Goal: Transaction & Acquisition: Purchase product/service

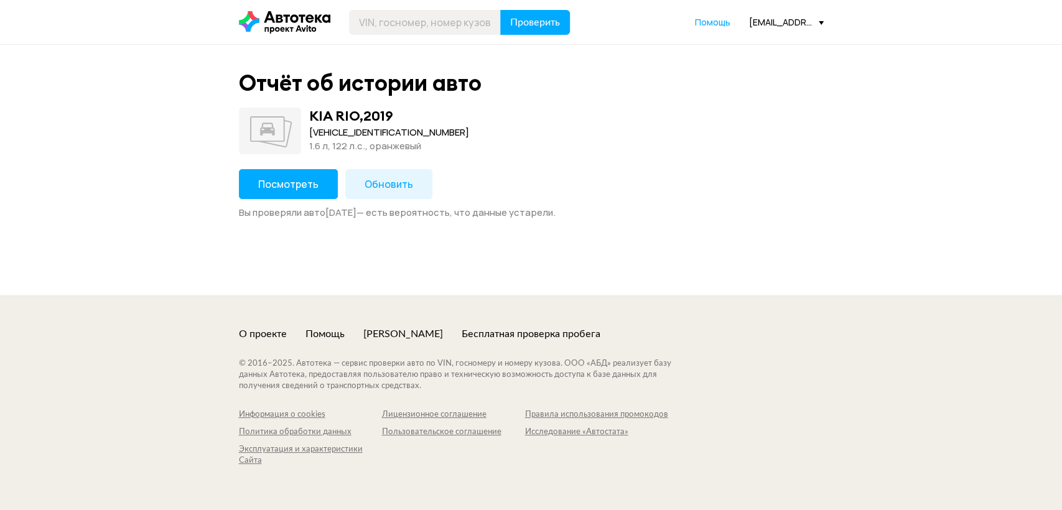
click at [300, 190] on span "Посмотреть" at bounding box center [288, 184] width 60 height 14
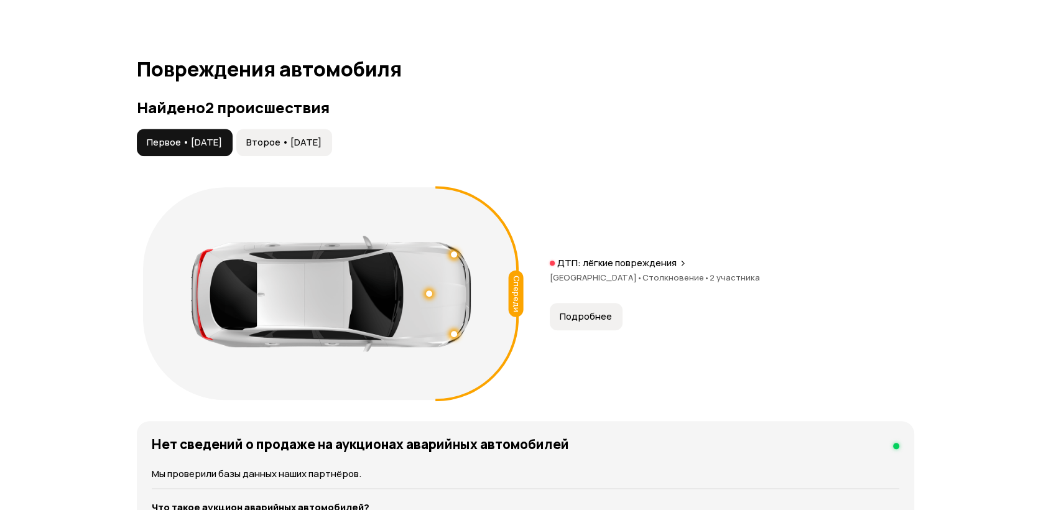
scroll to position [1313, 0]
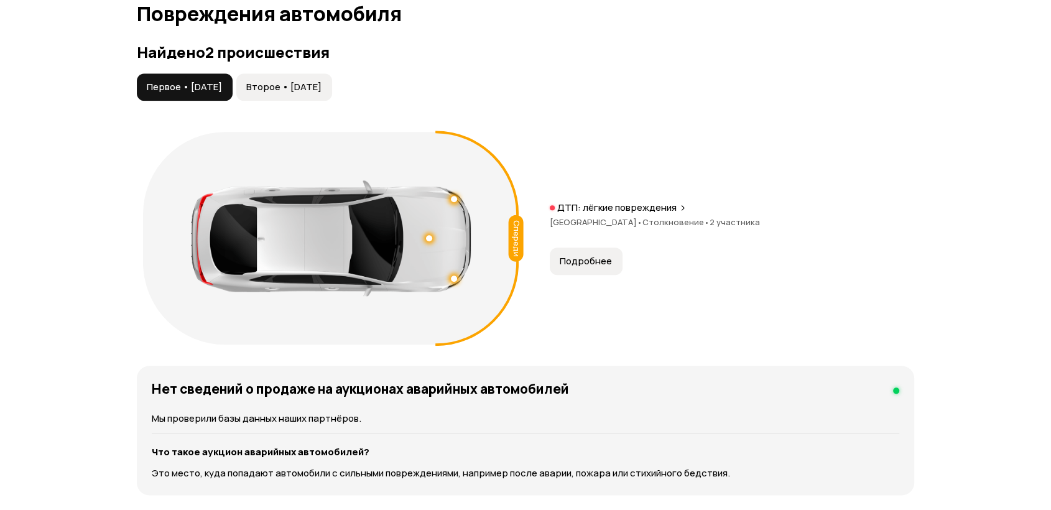
click at [290, 76] on button "Второе • [DATE]" at bounding box center [284, 86] width 96 height 27
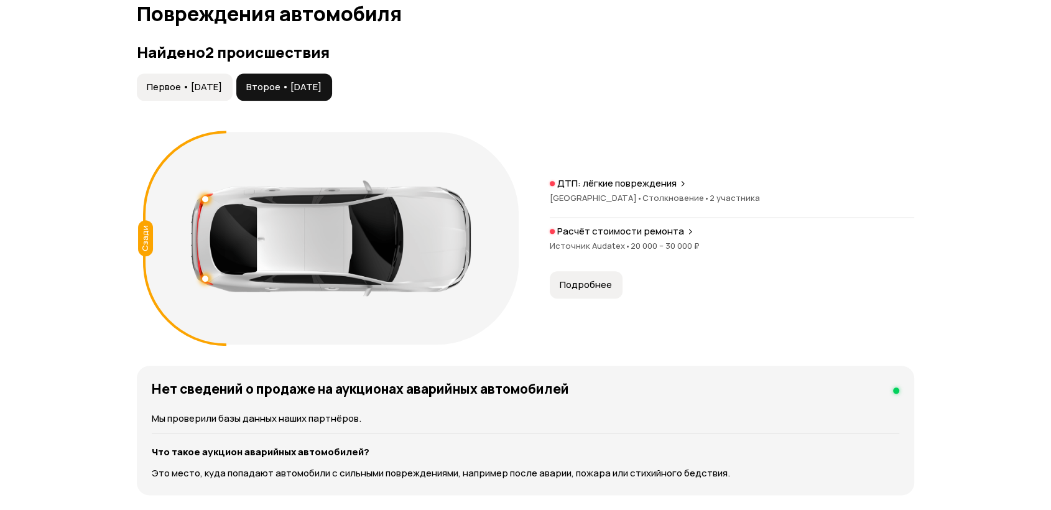
click at [178, 83] on span "Первое • [DATE]" at bounding box center [184, 87] width 75 height 12
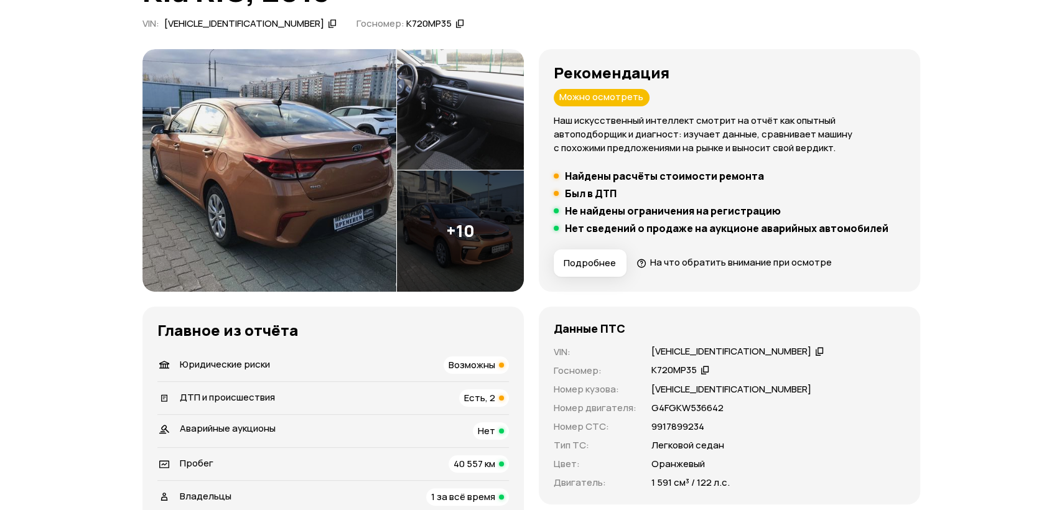
scroll to position [0, 0]
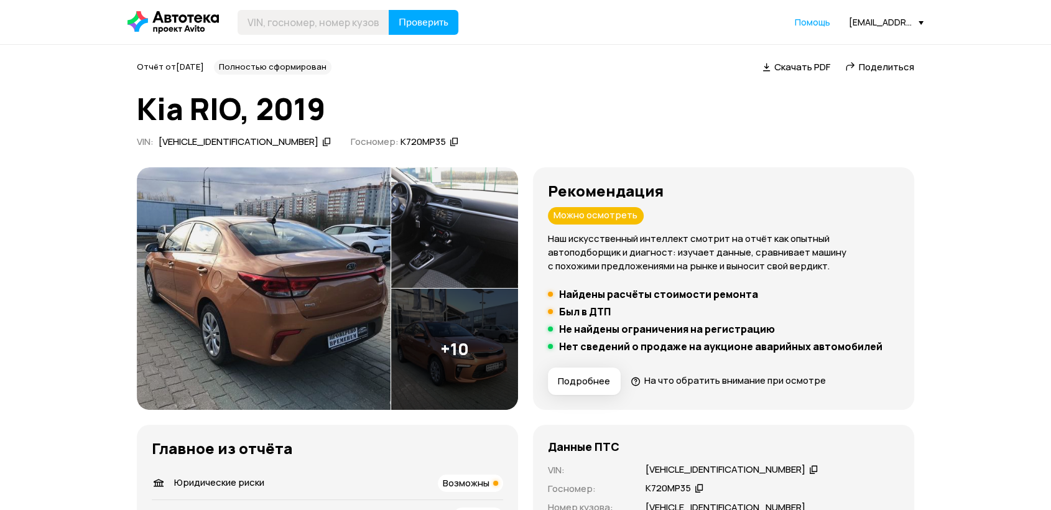
click at [267, 285] on img at bounding box center [264, 288] width 254 height 243
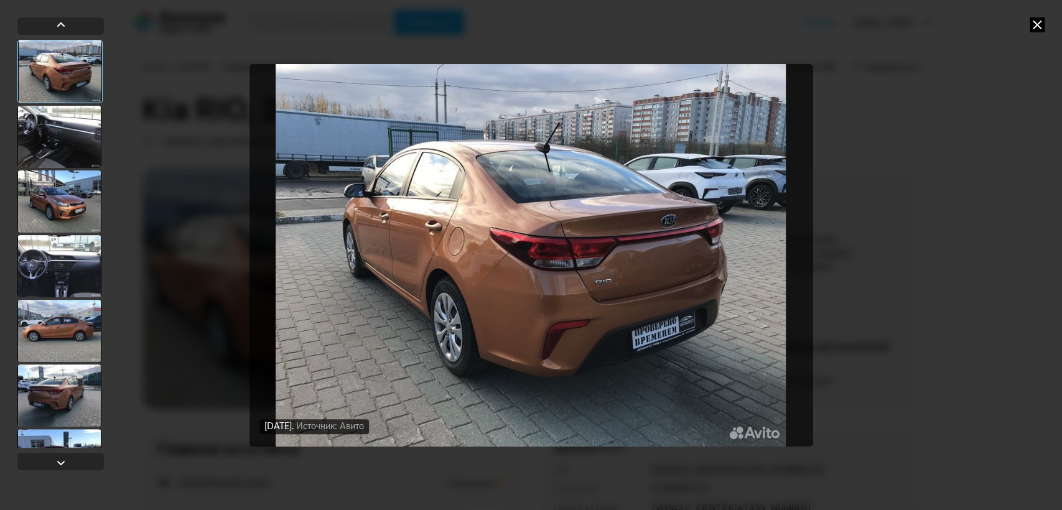
click at [51, 131] on div at bounding box center [59, 137] width 84 height 62
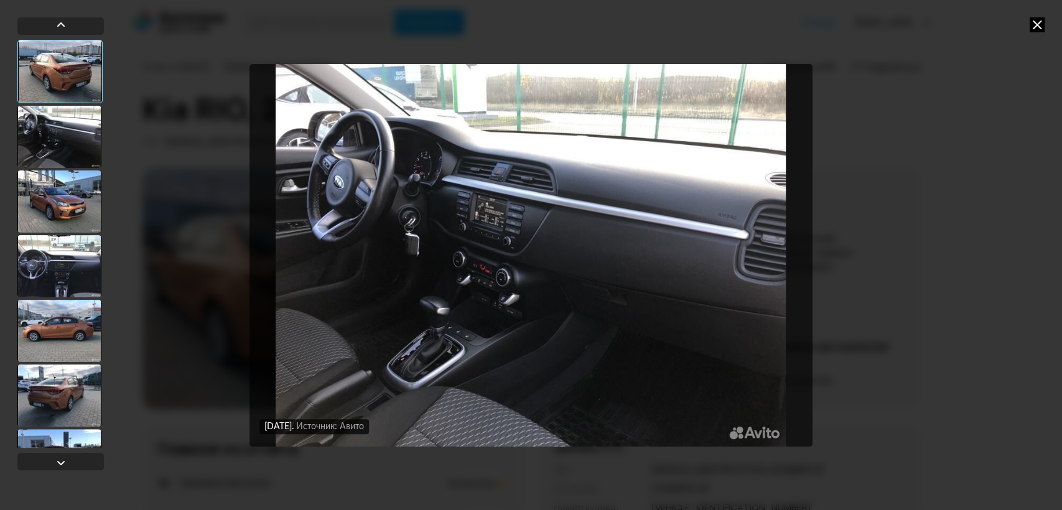
click at [50, 207] on div at bounding box center [59, 201] width 84 height 62
click at [55, 257] on div at bounding box center [59, 266] width 84 height 62
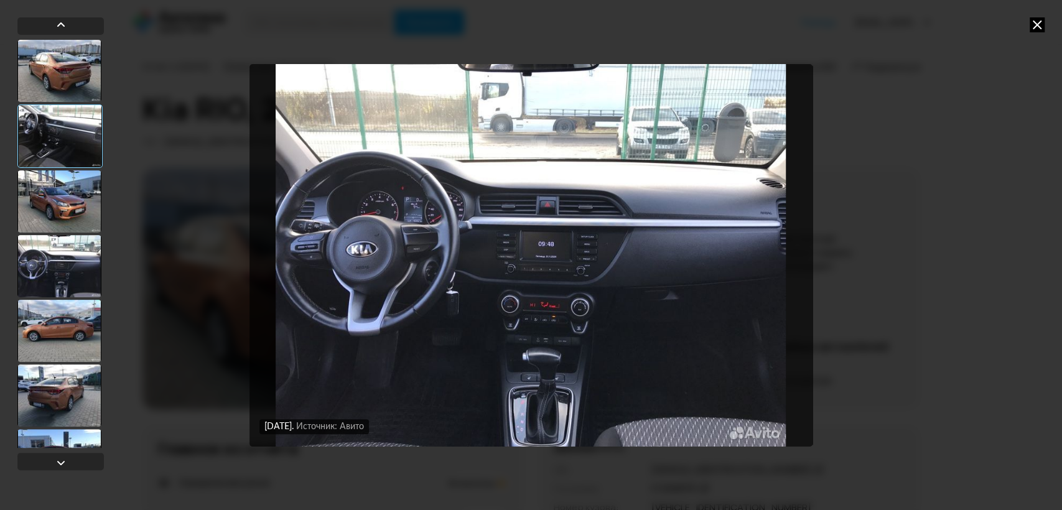
click at [55, 329] on div at bounding box center [59, 331] width 84 height 62
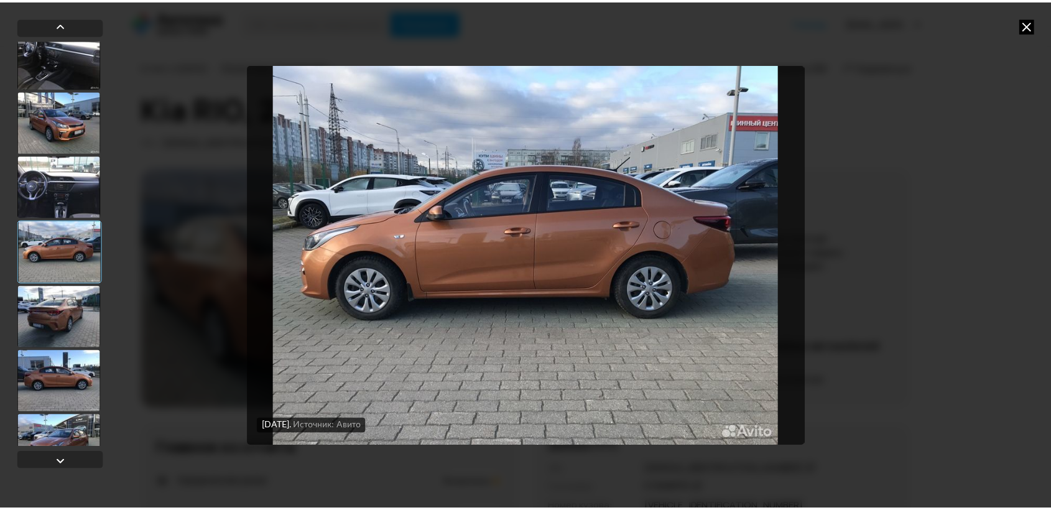
scroll to position [138, 0]
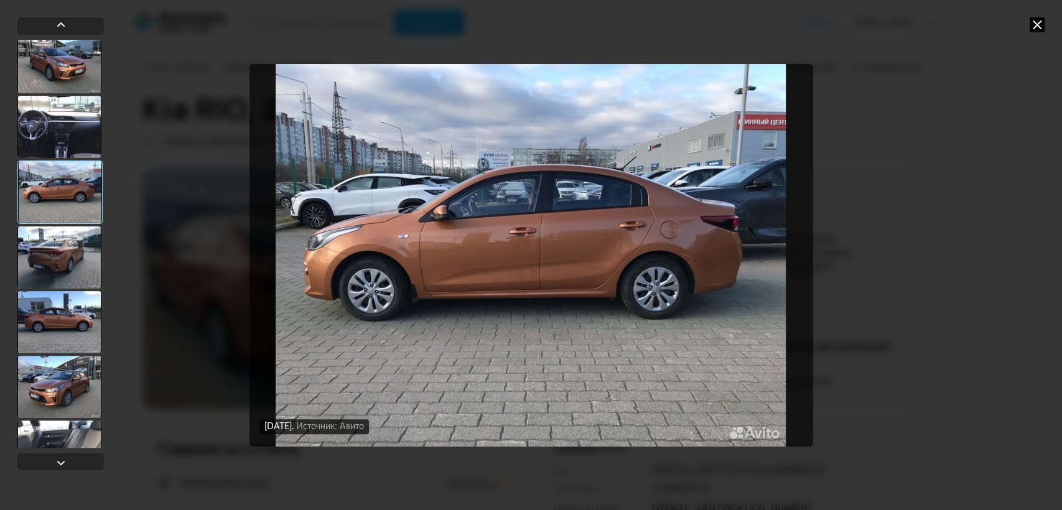
click at [75, 255] on div at bounding box center [59, 257] width 84 height 62
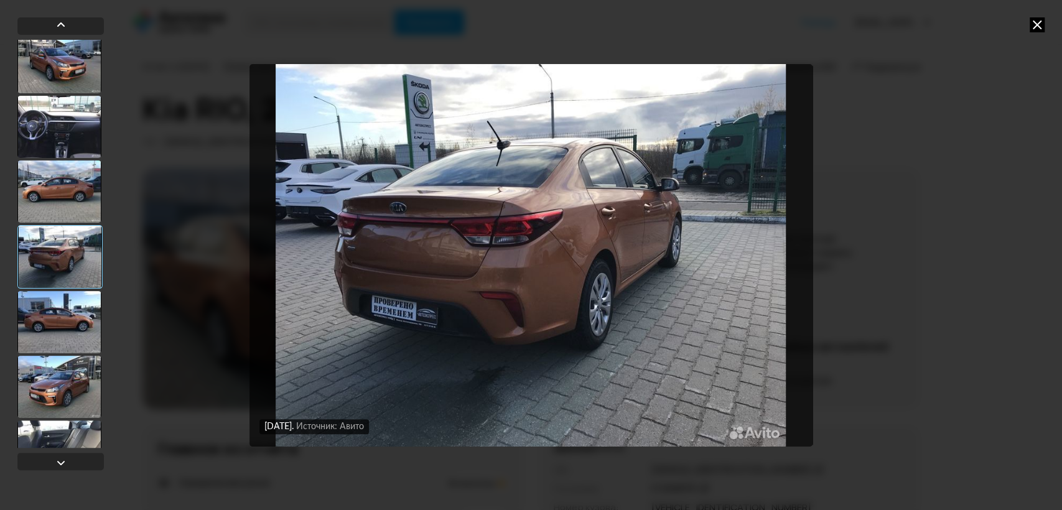
click at [70, 327] on div at bounding box center [59, 322] width 84 height 62
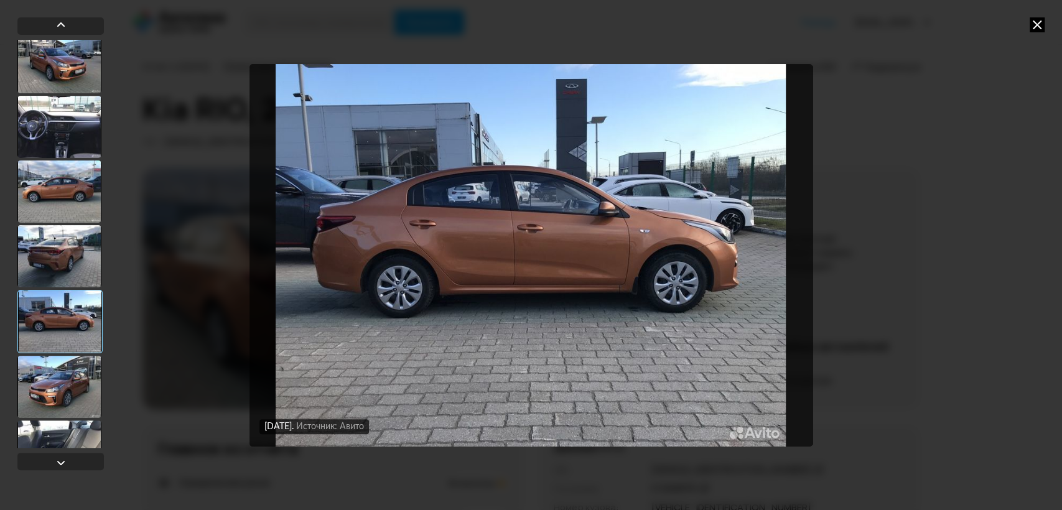
click at [1033, 24] on icon at bounding box center [1036, 24] width 15 height 15
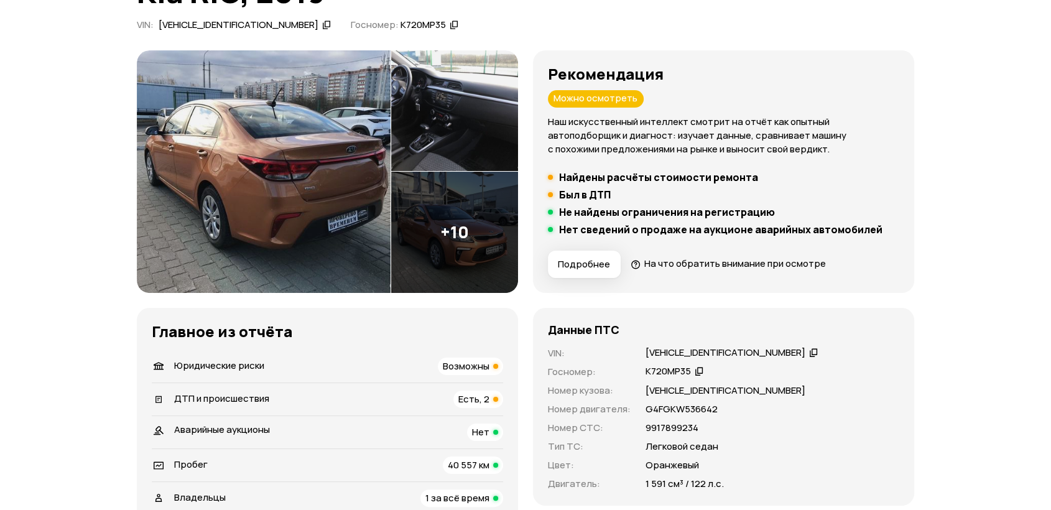
scroll to position [0, 0]
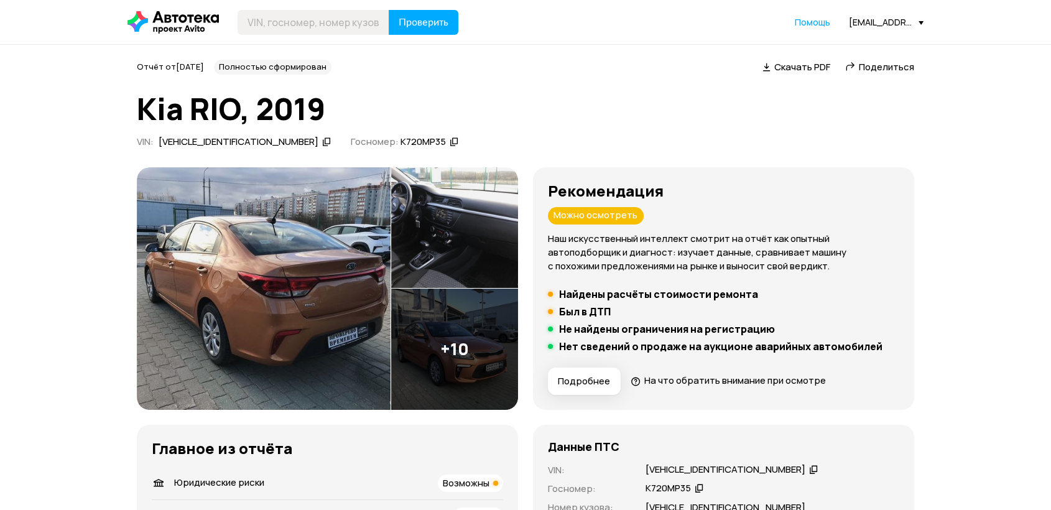
click at [322, 141] on icon at bounding box center [326, 142] width 9 height 12
